Goal: Use online tool/utility: Utilize a website feature to perform a specific function

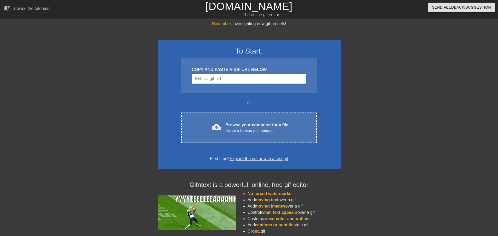
click at [225, 79] on input "Username" at bounding box center [249, 79] width 114 height 10
click at [226, 67] on div "COPY AND PASTE A GIF URL BELOW" at bounding box center [249, 70] width 114 height 6
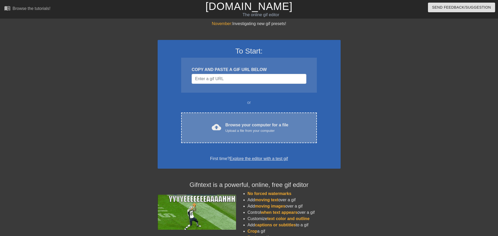
click at [229, 125] on div "Browse your computer for a file Upload a file from your computer" at bounding box center [256, 127] width 63 height 11
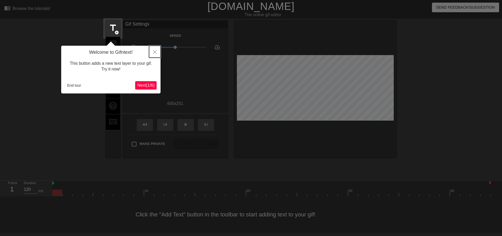
drag, startPoint x: 154, startPoint y: 51, endPoint x: 168, endPoint y: 81, distance: 32.7
click at [168, 81] on body "menu_book Browse the tutorials! [DOMAIN_NAME] The online gif editor Send Feedba…" at bounding box center [251, 116] width 502 height 233
click at [149, 85] on span "Next ( 1 / 6 )" at bounding box center [145, 85] width 17 height 4
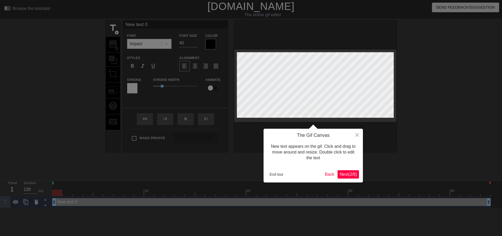
click at [349, 173] on span "Next ( 2 / 6 )" at bounding box center [347, 174] width 17 height 4
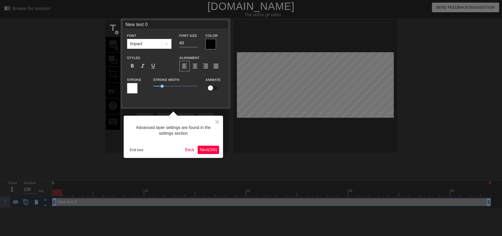
click at [208, 145] on div "Advanced layer settings are found in the settings section End tour Back Next ( …" at bounding box center [173, 137] width 99 height 42
click at [209, 146] on button "Next ( 3 / 6 )" at bounding box center [208, 150] width 21 height 8
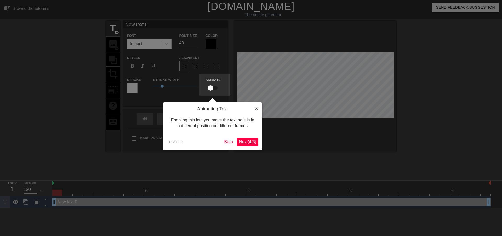
click at [249, 143] on span "Next ( 4 / 6 )" at bounding box center [247, 142] width 17 height 4
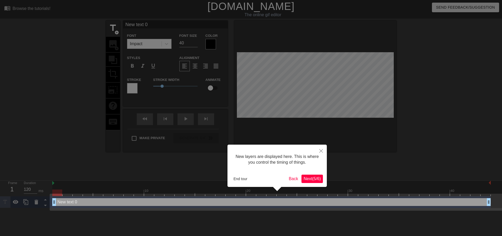
click at [316, 172] on div "New layers are displayed here. This is where you control the timing of things. …" at bounding box center [276, 166] width 99 height 42
click at [316, 177] on span "Next ( 5 / 6 )" at bounding box center [311, 179] width 17 height 4
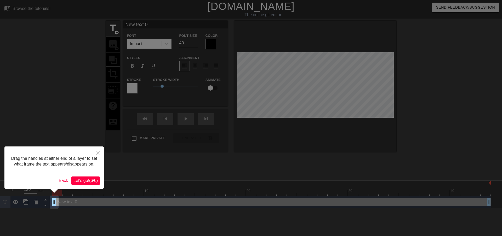
click at [90, 179] on span "Let's go! ( 6 / 6 )" at bounding box center [85, 180] width 24 height 4
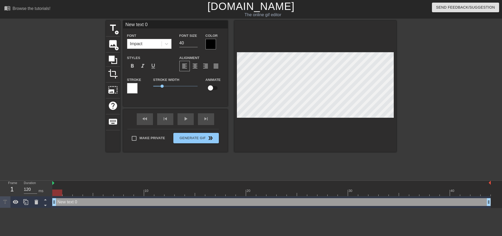
click at [148, 44] on div "Impact" at bounding box center [144, 43] width 34 height 9
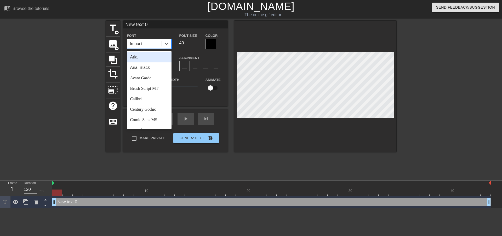
click at [148, 44] on div "Impact" at bounding box center [144, 43] width 34 height 9
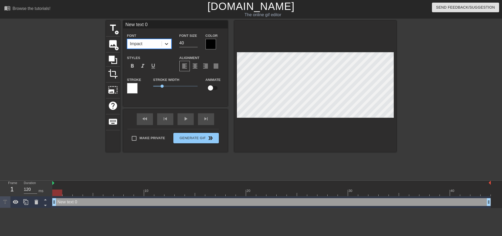
click at [165, 47] on div at bounding box center [166, 43] width 9 height 9
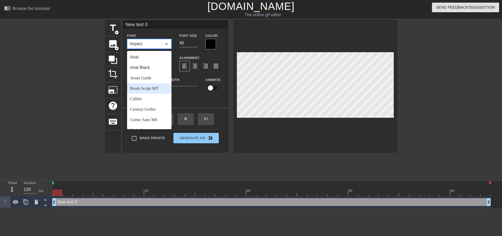
click at [149, 89] on div "Brush Script MT" at bounding box center [149, 88] width 44 height 10
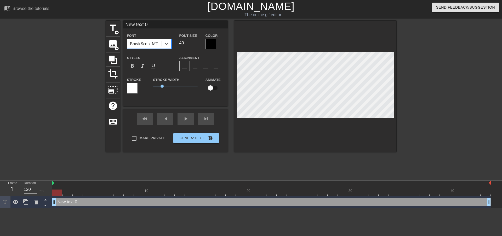
click at [130, 91] on div at bounding box center [132, 88] width 10 height 10
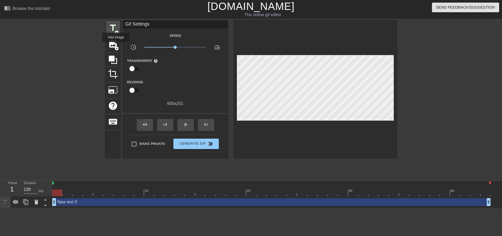
click at [112, 30] on span "title" at bounding box center [113, 28] width 10 height 10
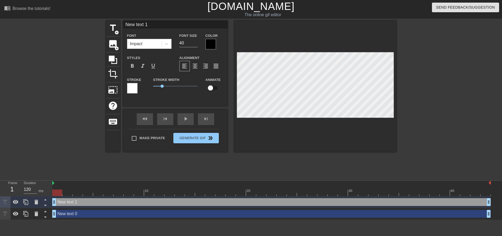
click at [299, 123] on div at bounding box center [315, 86] width 162 height 131
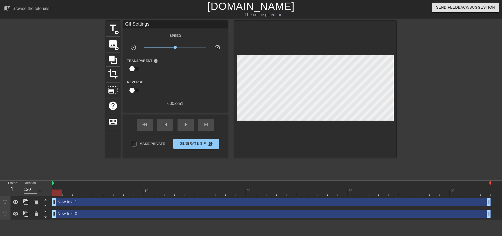
click at [299, 114] on div at bounding box center [315, 89] width 162 height 137
click at [120, 219] on div "New text 0 drag_handle drag_handle" at bounding box center [271, 214] width 438 height 12
click at [115, 211] on div "New text 0 drag_handle drag_handle" at bounding box center [271, 214] width 438 height 8
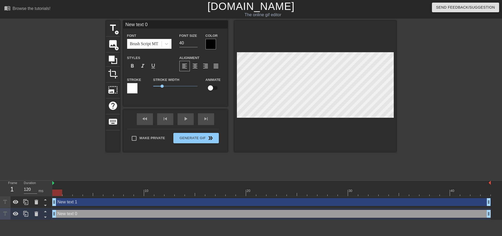
click at [106, 199] on div "New text 1 drag_handle drag_handle" at bounding box center [271, 202] width 438 height 8
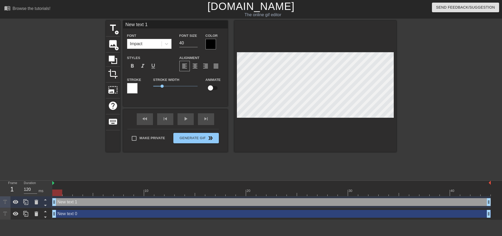
click at [111, 212] on div "New text 0 drag_handle drag_handle" at bounding box center [271, 214] width 438 height 8
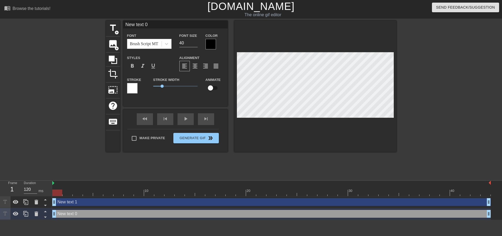
click at [108, 201] on div "New text 1 drag_handle drag_handle" at bounding box center [271, 202] width 438 height 8
type input "New text 1"
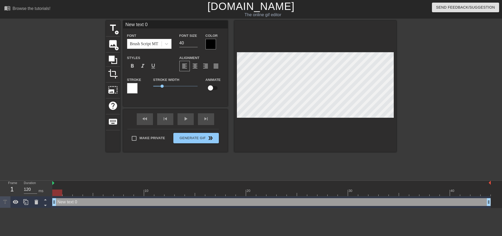
scroll to position [1, 1]
type input "y"
type textarea "y"
type input "m"
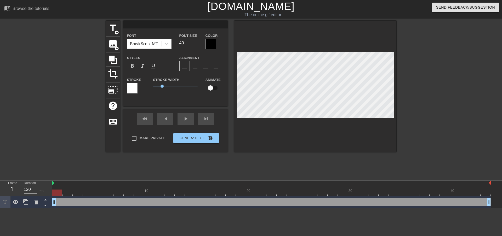
type textarea "m"
type input "my"
type textarea "my"
type input "my"
type textarea "my"
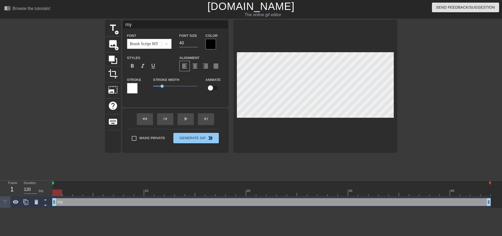
type input "my l"
type textarea "my l"
type input "my li"
type textarea "my li"
type input "my lil"
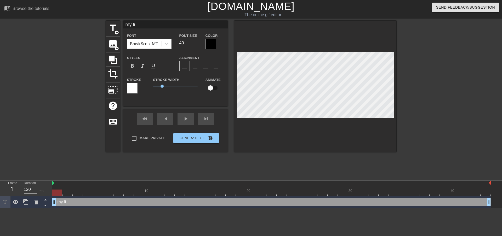
type textarea "my lil"
type input "my lil"
type textarea "my lil"
type input "my lil e"
type textarea "my lil e"
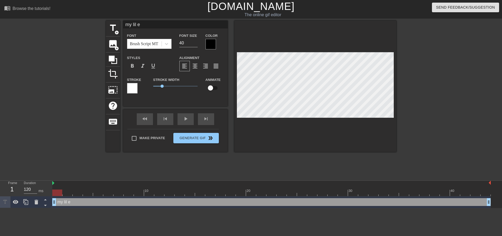
type input "my lil el"
type textarea "my lil el"
type input "my lil eld"
type textarea "my lil eld"
type input "my lil eldr"
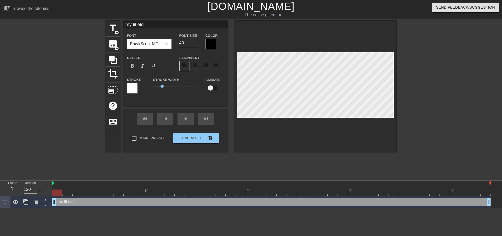
type textarea "my lil eldr"
type input "my [PERSON_NAME]"
type textarea "my [PERSON_NAME]"
type input "my lil eldrit"
type textarea "my lil eldrit"
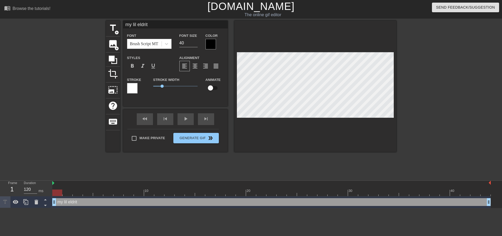
type input "my [PERSON_NAME]"
type textarea "my [PERSON_NAME]"
type input "my [PERSON_NAME]"
type textarea "my [PERSON_NAME]"
type input "my [PERSON_NAME]"
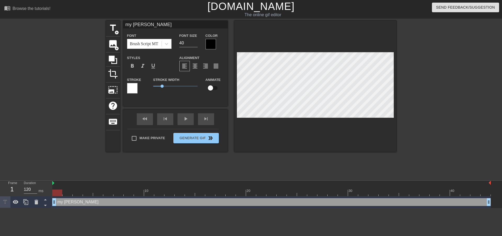
type textarea "my [PERSON_NAME]"
type input "my [PERSON_NAME] h"
type textarea "my [PERSON_NAME] h"
type input "my [PERSON_NAME] hr"
type textarea "my [PERSON_NAME] hr"
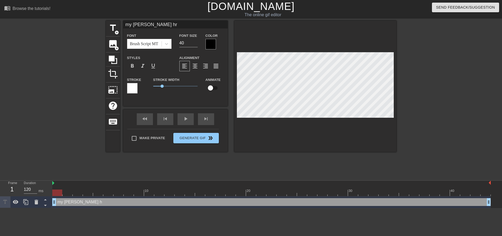
type input "my [PERSON_NAME] hro"
type textarea "my [PERSON_NAME] hro"
type input "my lil eldritch hror"
type textarea "my lil eldritch hror"
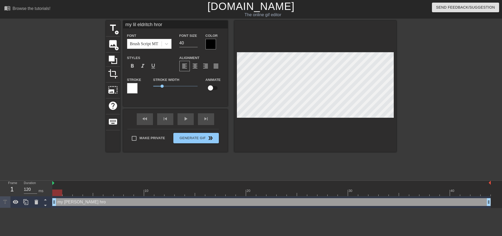
type input "my [PERSON_NAME] hrorr"
type textarea "my [PERSON_NAME] hrorr"
type input "my lil eldritch hror"
type textarea "my lil eldritch hror"
type input "my [PERSON_NAME] hro"
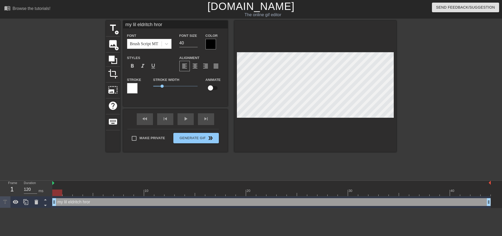
type textarea "my [PERSON_NAME] hro"
type input "my [PERSON_NAME] hr"
type textarea "my [PERSON_NAME] hr"
type input "my [PERSON_NAME] h"
type textarea "my [PERSON_NAME] h"
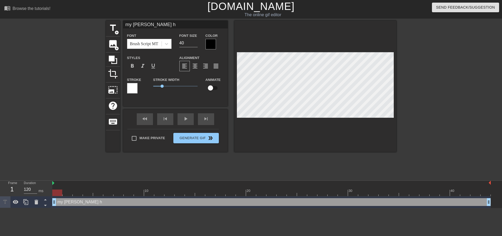
type input "my [PERSON_NAME]"
type textarea "my [PERSON_NAME]"
type input "my [PERSON_NAME] h"
type textarea "my [PERSON_NAME] h"
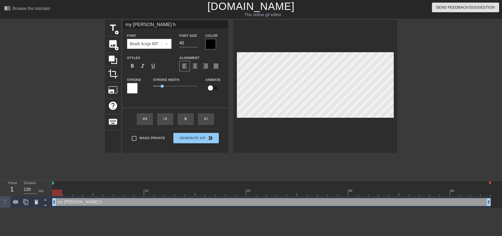
type input "my [PERSON_NAME]"
type textarea "my [PERSON_NAME]"
type input "my [PERSON_NAME]"
type textarea "my [PERSON_NAME]"
type input "my lil eldritch [PERSON_NAME]"
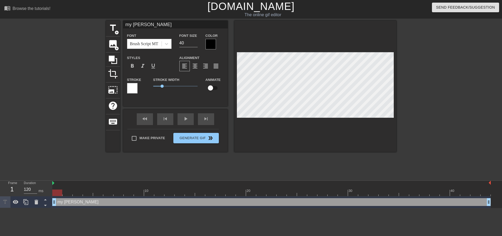
type textarea "my lil eldritch [PERSON_NAME]"
type input "my lil [PERSON_NAME]"
type textarea "my lil [PERSON_NAME]"
type input "my [PERSON_NAME] horror"
type textarea "my [PERSON_NAME] horror"
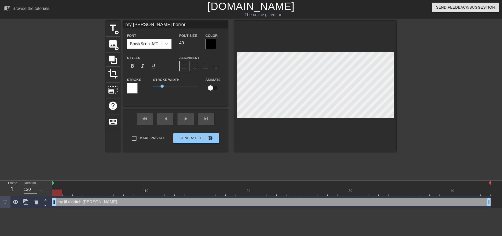
scroll to position [1, 3]
type input "my [PERSON_NAME] horror"
type textarea "my [PERSON_NAME] horror"
type input "my [PERSON_NAME] horror <"
type textarea "my [PERSON_NAME] horror <"
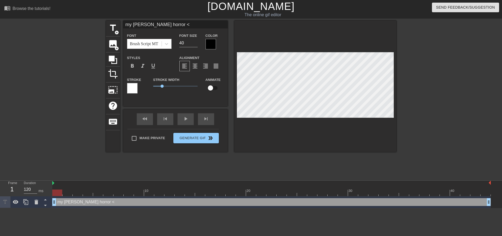
type input "my [PERSON_NAME] horror <3"
type textarea "my [PERSON_NAME] horror <3"
click at [133, 91] on div at bounding box center [132, 88] width 10 height 10
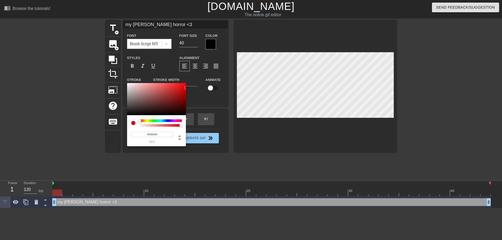
type input "#FF0000"
drag, startPoint x: 169, startPoint y: 105, endPoint x: 201, endPoint y: 70, distance: 47.5
click at [201, 70] on div "#FF0000 hex" at bounding box center [251, 120] width 502 height 240
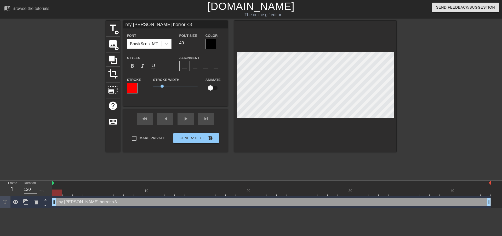
click at [211, 46] on div at bounding box center [210, 44] width 10 height 10
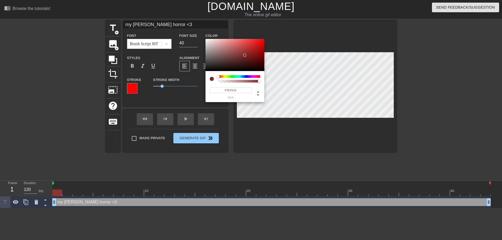
drag, startPoint x: 233, startPoint y: 66, endPoint x: 225, endPoint y: 70, distance: 8.6
click at [244, 55] on div at bounding box center [234, 55] width 59 height 32
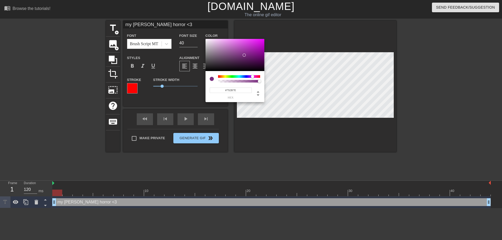
drag, startPoint x: 222, startPoint y: 77, endPoint x: 252, endPoint y: 77, distance: 30.3
click at [252, 77] on div at bounding box center [239, 76] width 42 height 3
type input "#98339D"
click at [245, 51] on div at bounding box center [244, 51] width 3 height 3
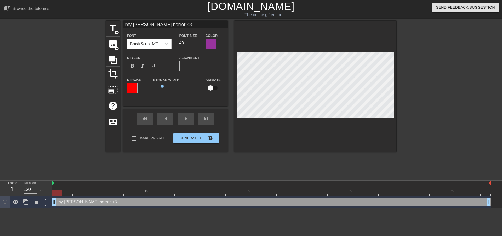
click at [464, 105] on div at bounding box center [441, 99] width 78 height 157
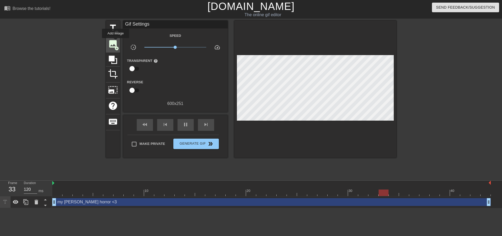
click at [114, 40] on span "image" at bounding box center [113, 44] width 10 height 10
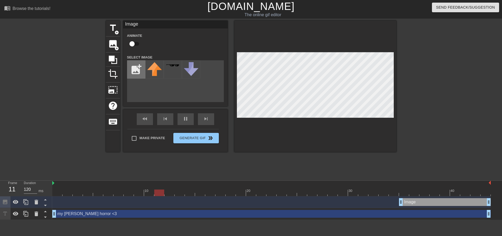
click at [133, 71] on input "file" at bounding box center [136, 70] width 18 height 18
type input "C:\fakepath\66c83bea775bbd79f9ac56313bae7179.gif"
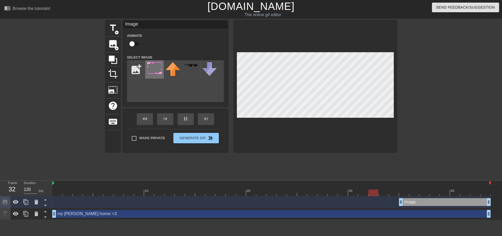
click at [147, 73] on img at bounding box center [154, 68] width 15 height 12
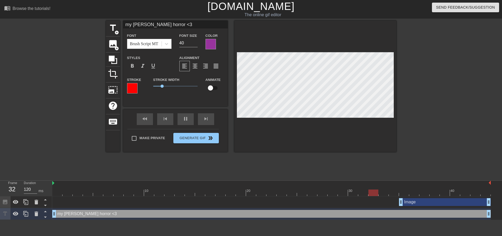
scroll to position [0, 0]
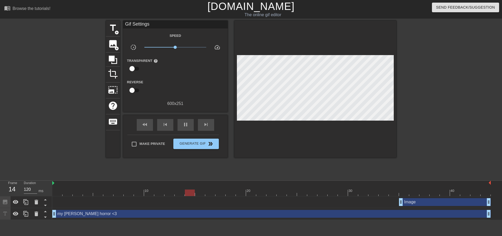
click at [315, 52] on div at bounding box center [315, 89] width 162 height 137
click at [441, 206] on div "Image drag_handle drag_handle" at bounding box center [445, 202] width 92 height 8
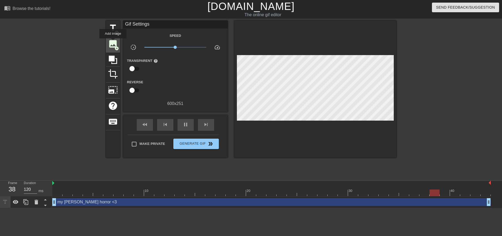
click at [113, 42] on span "image" at bounding box center [113, 44] width 10 height 10
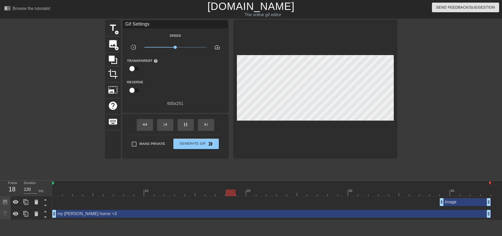
click at [25, 125] on div at bounding box center [60, 99] width 78 height 157
